Goal: Task Accomplishment & Management: Use online tool/utility

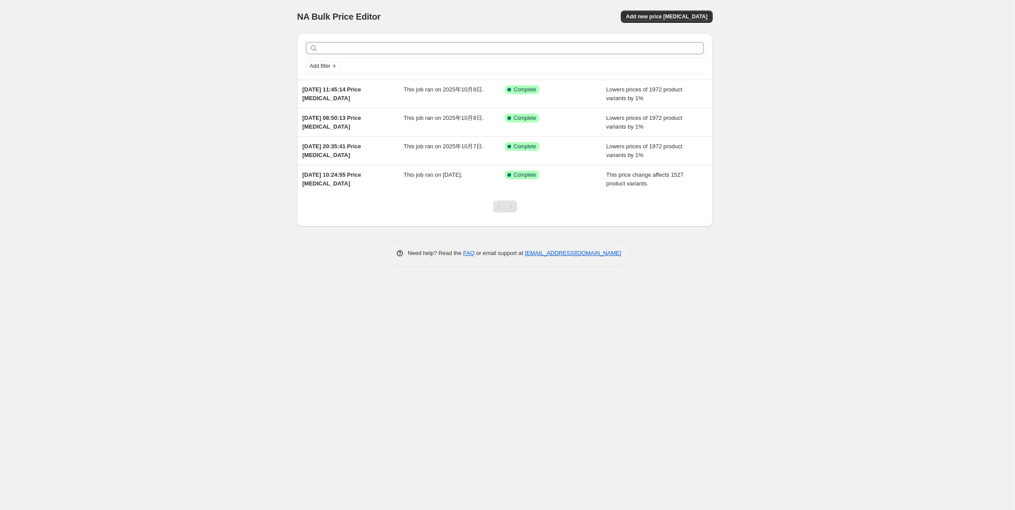
click at [509, 206] on div "Pagination" at bounding box center [511, 206] width 12 height 12
